Goal: Task Accomplishment & Management: Complete application form

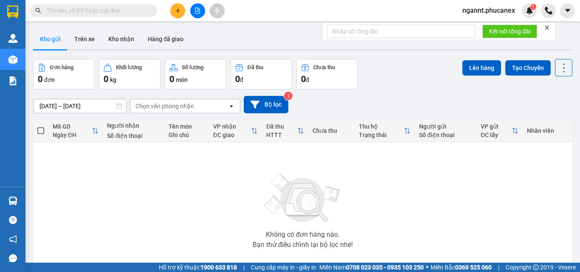
click at [174, 14] on button at bounding box center [177, 10] width 15 height 15
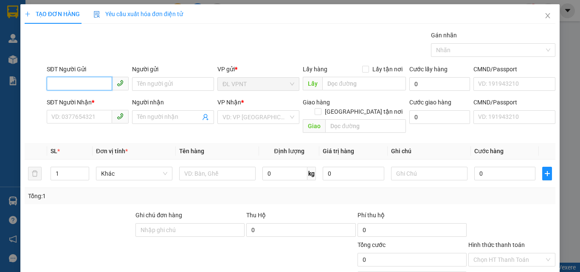
click at [79, 86] on input "SĐT Người Gửi" at bounding box center [79, 84] width 65 height 14
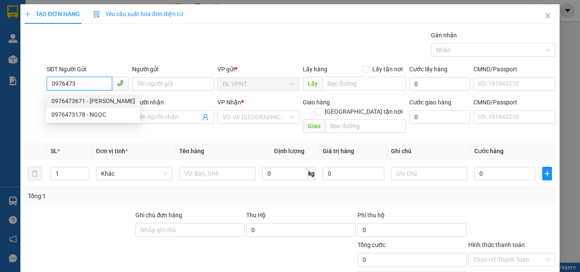
click at [80, 99] on div "0976473671 - [PERSON_NAME]" at bounding box center [93, 100] width 84 height 9
type input "0976473671"
type input "QUANG"
type input "0931636528"
type input "NGỌC"
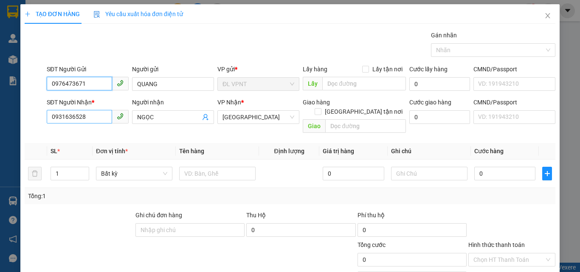
type input "0976473671"
drag, startPoint x: 100, startPoint y: 117, endPoint x: 37, endPoint y: 107, distance: 63.4
click at [37, 107] on div "SĐT Người Nhận * 0931636528 0931636528 Người nhận NGỌC VP Nhận * [GEOGRAPHIC_DA…" at bounding box center [290, 117] width 533 height 39
drag, startPoint x: 90, startPoint y: 85, endPoint x: 33, endPoint y: 82, distance: 57.4
click at [33, 82] on div "SĐT Người Gửi 0976473671 Người gửi QUANG VP gửi * ĐL VPNT Lấy hàng Lấy tận nơi …" at bounding box center [290, 80] width 533 height 30
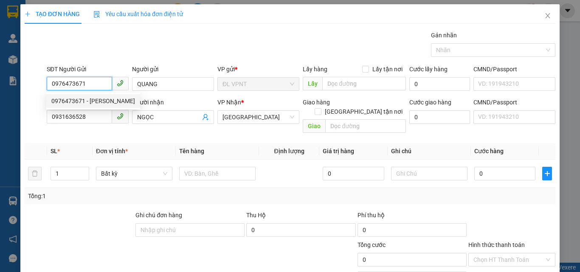
click at [62, 124] on span "0931636528" at bounding box center [88, 117] width 82 height 14
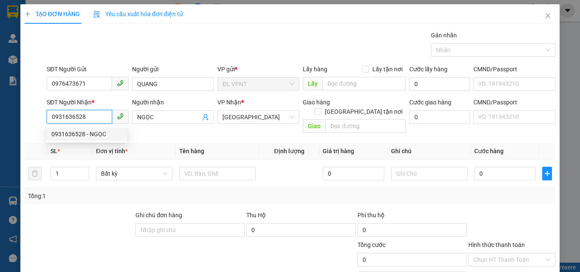
paste input "76473671"
click at [88, 114] on input "0976473671" at bounding box center [79, 117] width 65 height 14
drag, startPoint x: 86, startPoint y: 117, endPoint x: 57, endPoint y: 117, distance: 28.9
click at [57, 117] on input "0976473671" at bounding box center [79, 117] width 65 height 14
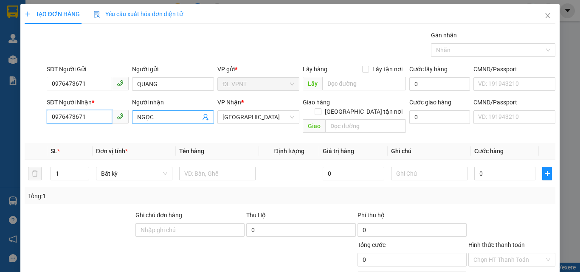
type input "0976473671"
drag, startPoint x: 159, startPoint y: 117, endPoint x: 92, endPoint y: 113, distance: 66.8
click at [92, 113] on div "SĐT Người Nhận * 0976473671 Người nhận [PERSON_NAME] VP Nhận * ĐL Quận 5 Giao h…" at bounding box center [301, 117] width 512 height 39
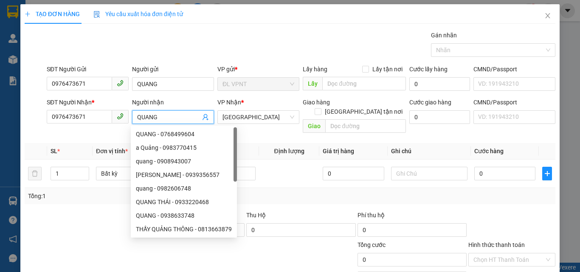
type input "QUANG"
click at [257, 128] on div "Transit Pickup Surcharge Ids Transit Deliver Surcharge Ids Transit Deliver Surc…" at bounding box center [290, 169] width 531 height 277
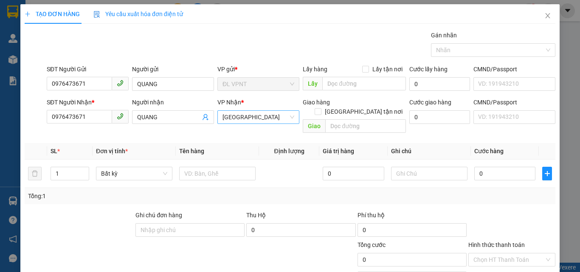
click at [256, 117] on span "[GEOGRAPHIC_DATA]" at bounding box center [259, 117] width 72 height 13
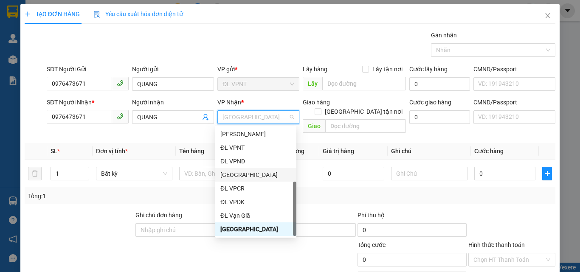
click at [252, 178] on div "[GEOGRAPHIC_DATA]" at bounding box center [255, 174] width 71 height 9
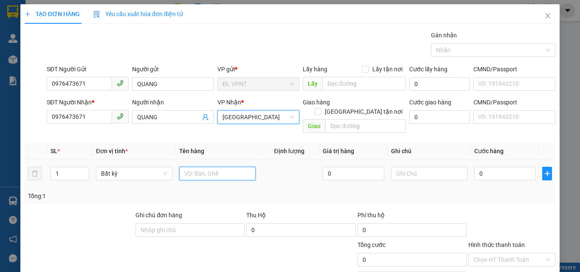
click at [205, 167] on input "text" at bounding box center [217, 174] width 76 height 14
type input "1 XE MÁY"
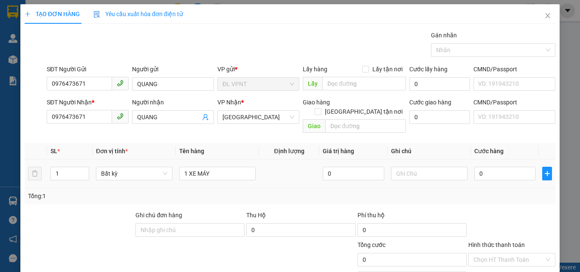
click at [508, 171] on div "0" at bounding box center [505, 173] width 61 height 17
click at [510, 168] on input "0" at bounding box center [505, 174] width 61 height 14
type input "4"
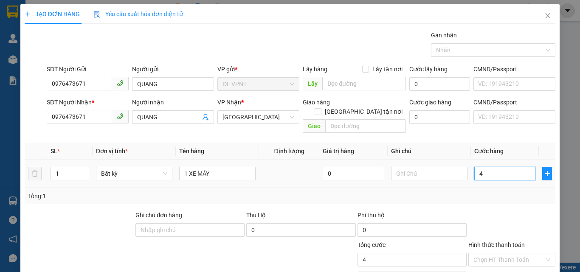
type input "40"
type input "400"
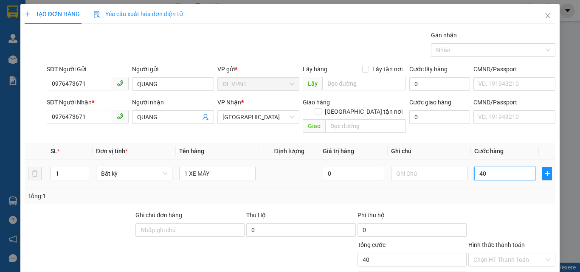
type input "400"
type input "4.000"
type input "400"
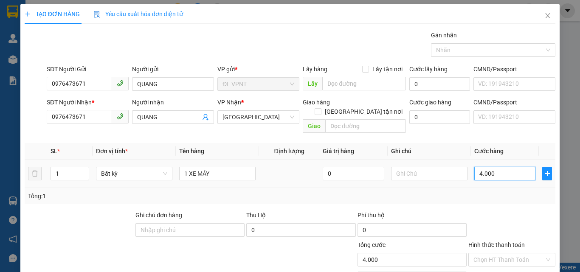
type input "400"
type input "400.000"
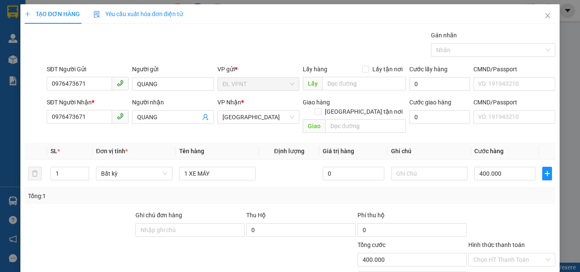
click at [518, 188] on div "Tổng: 1" at bounding box center [290, 196] width 531 height 16
click at [221, 167] on input "1 XE MÁY" at bounding box center [217, 174] width 76 height 14
type input "1 XE MÁY 79NA - 19987"
click at [272, 192] on div "Tổng: 1" at bounding box center [290, 196] width 524 height 9
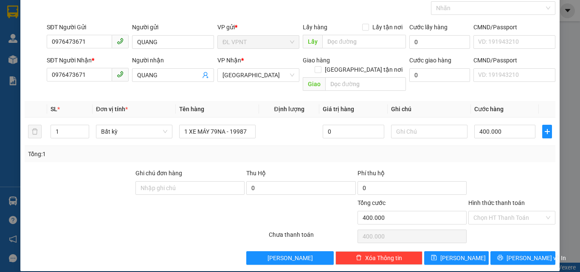
click at [500, 212] on input "Hình thức thanh toán" at bounding box center [509, 218] width 71 height 13
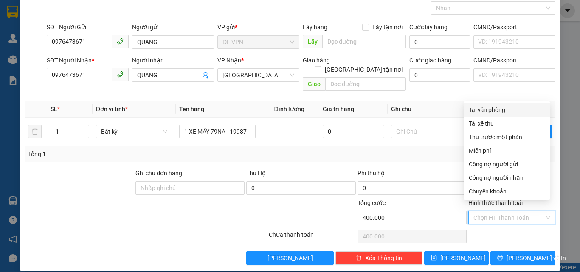
click at [491, 111] on div "Tại văn phòng" at bounding box center [507, 109] width 76 height 9
type input "0"
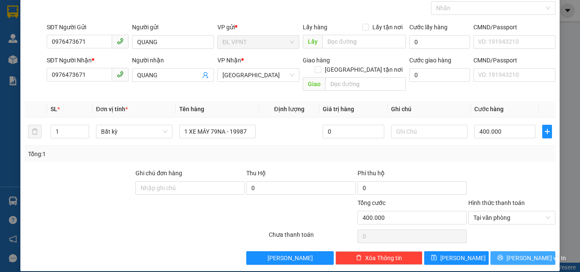
click at [503, 255] on icon "printer" at bounding box center [501, 258] width 6 height 6
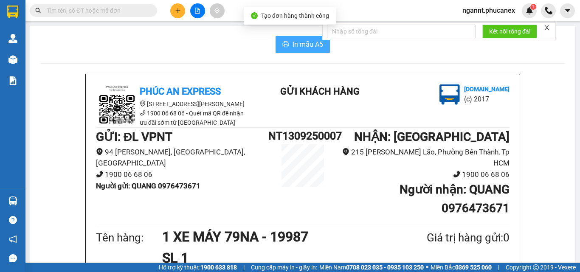
click at [304, 45] on span "In mẫu A5" at bounding box center [308, 44] width 31 height 11
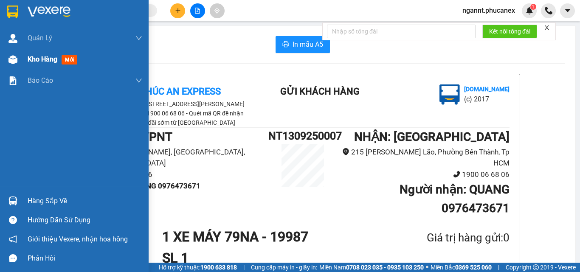
click at [20, 58] on div at bounding box center [13, 59] width 15 height 15
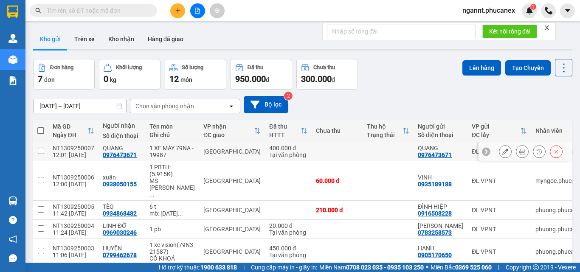
click at [503, 155] on icon at bounding box center [506, 152] width 6 height 6
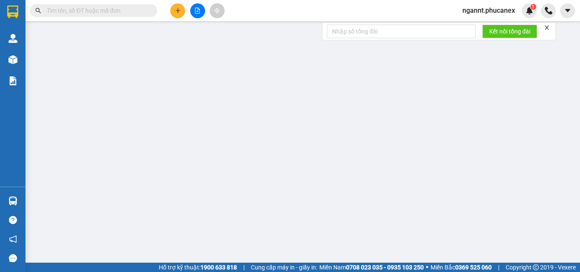
type input "0976473671"
type input "QUANG"
type input "0976473671"
type input "QUANG"
type input "400.000"
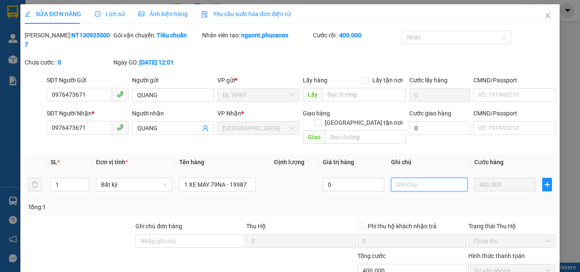
click at [423, 178] on input "text" at bounding box center [429, 185] width 76 height 14
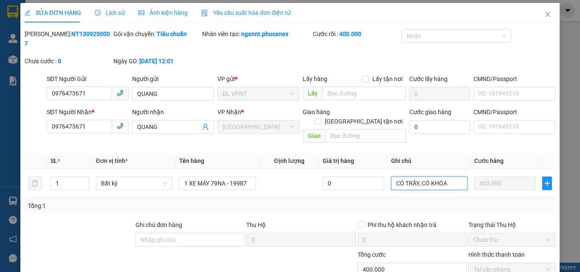
scroll to position [44, 0]
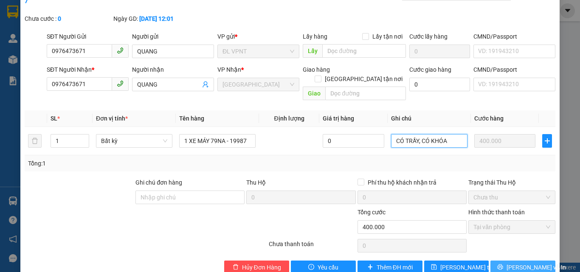
type input "CÓ TRẦY, CÓ KHÓA"
click at [503, 264] on span "printer" at bounding box center [501, 267] width 6 height 7
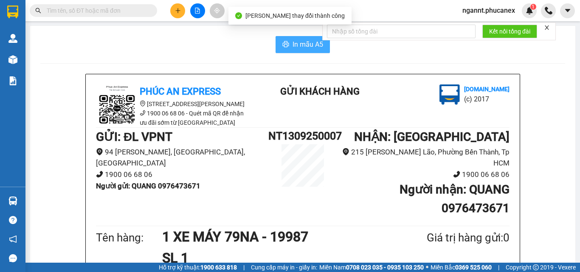
click at [297, 45] on span "In mẫu A5" at bounding box center [308, 44] width 31 height 11
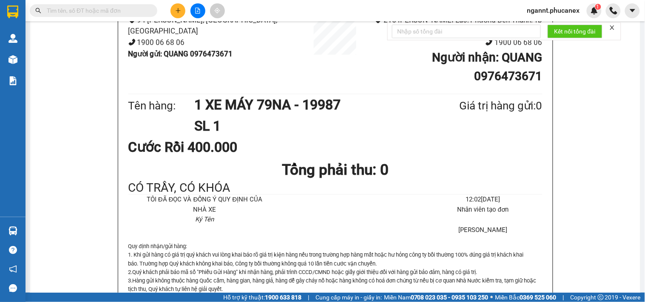
scroll to position [179, 0]
